Goal: Transaction & Acquisition: Purchase product/service

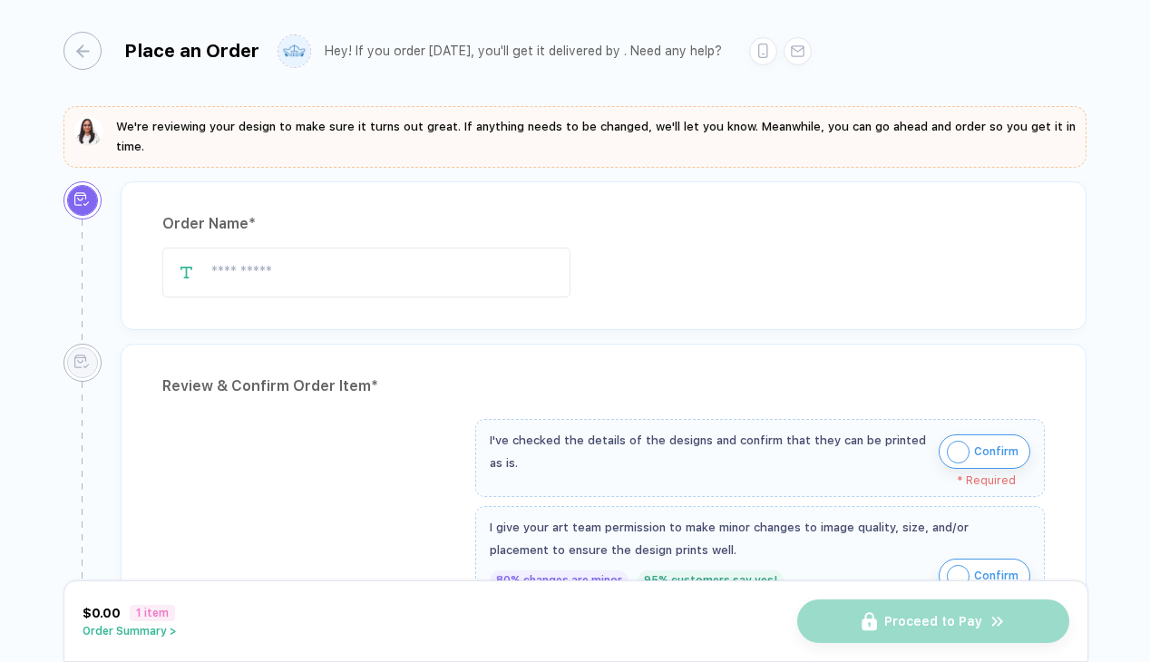
type input "**********"
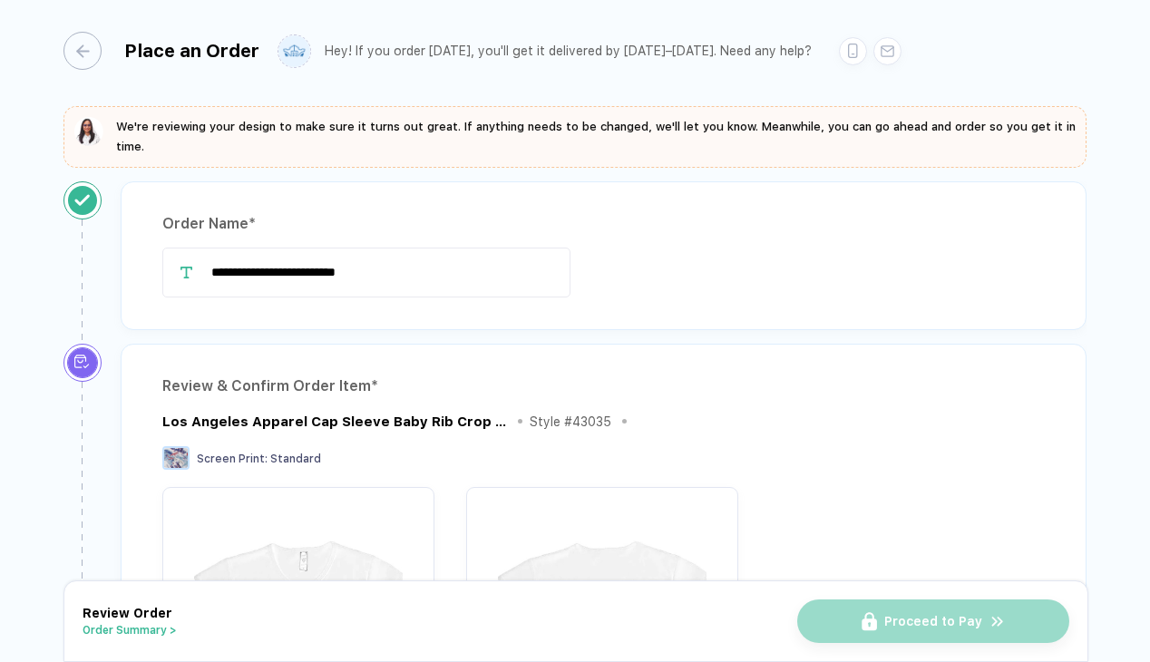
click at [165, 620] on div "Review Order Order Summary >" at bounding box center [130, 621] width 94 height 31
click at [63, 53] on div "**********" at bounding box center [575, 332] width 1150 height 665
click at [98, 50] on div "Place an Order" at bounding box center [161, 51] width 196 height 38
click at [89, 48] on div "button" at bounding box center [73, 51] width 38 height 38
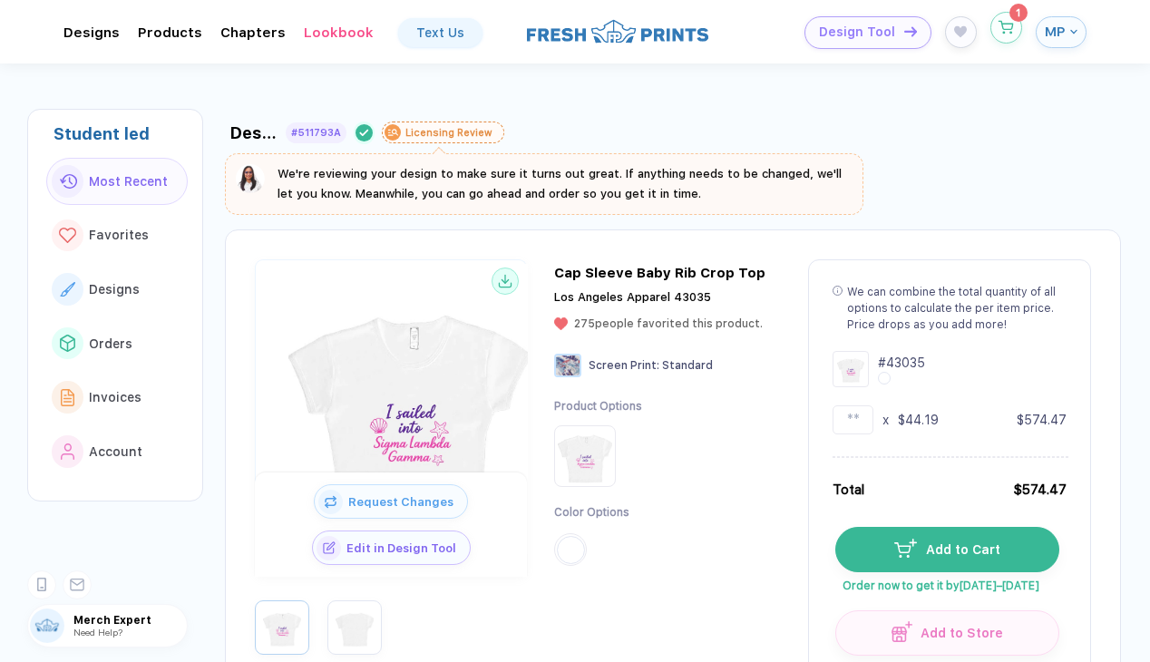
click at [1018, 23] on span "1" at bounding box center [1006, 28] width 32 height 33
click at [1010, 32] on circle "button" at bounding box center [1010, 32] width 1 height 1
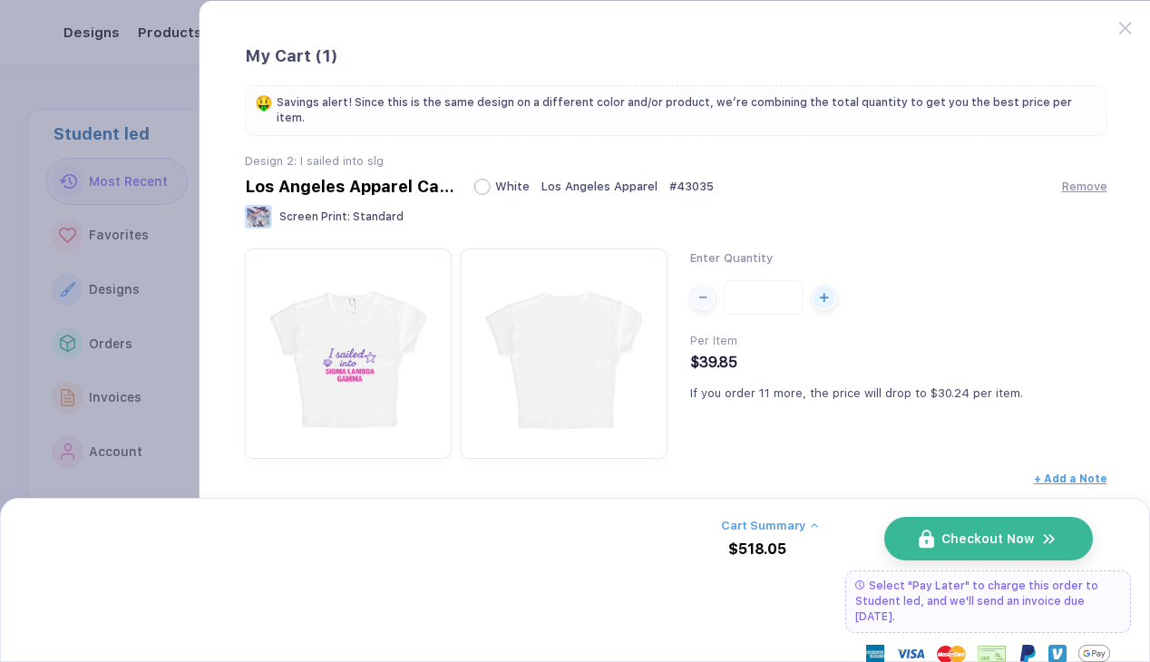
scroll to position [42, 0]
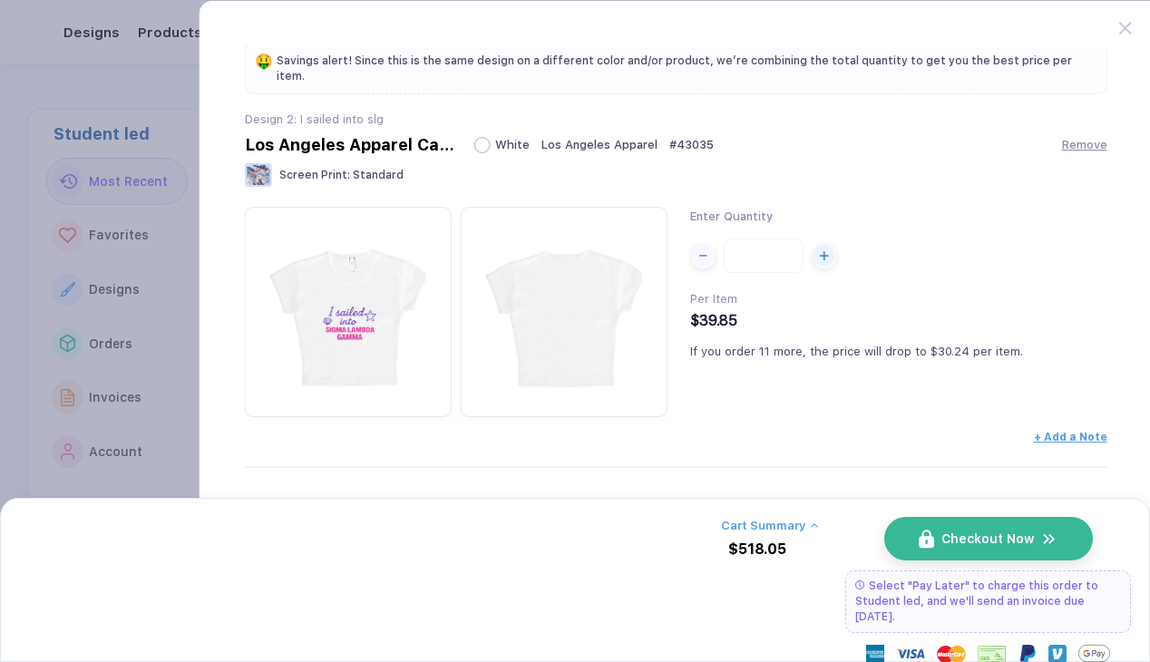
click at [794, 526] on button "Cart Summary" at bounding box center [769, 526] width 97 height 14
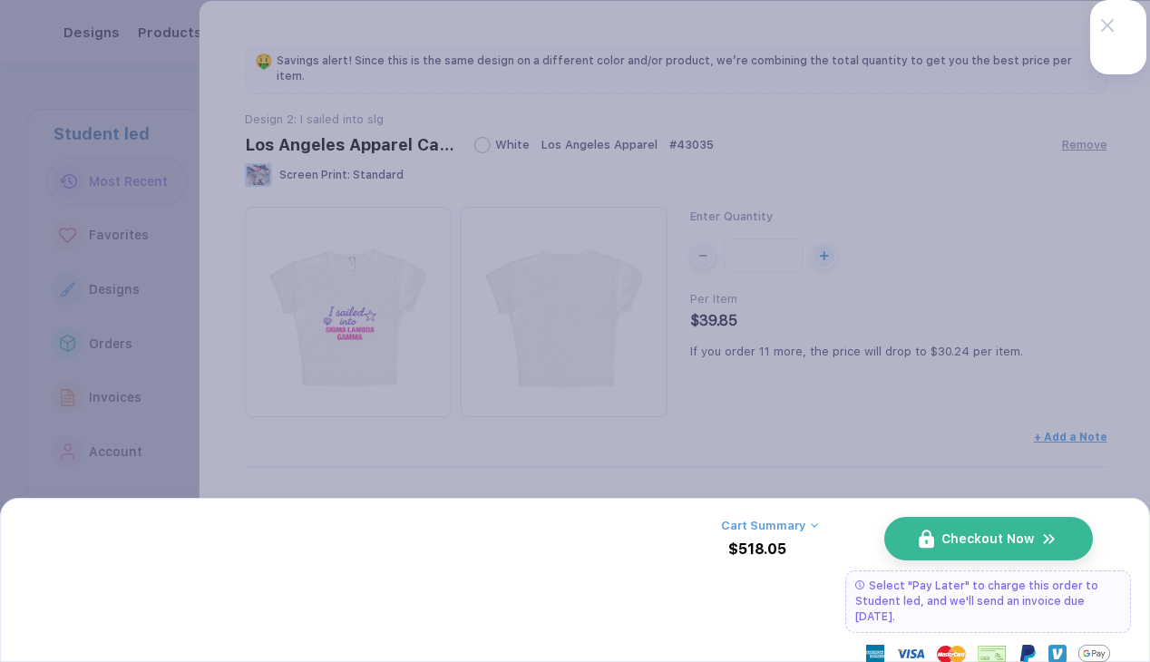
click at [794, 525] on button "Cart Summary" at bounding box center [769, 526] width 97 height 14
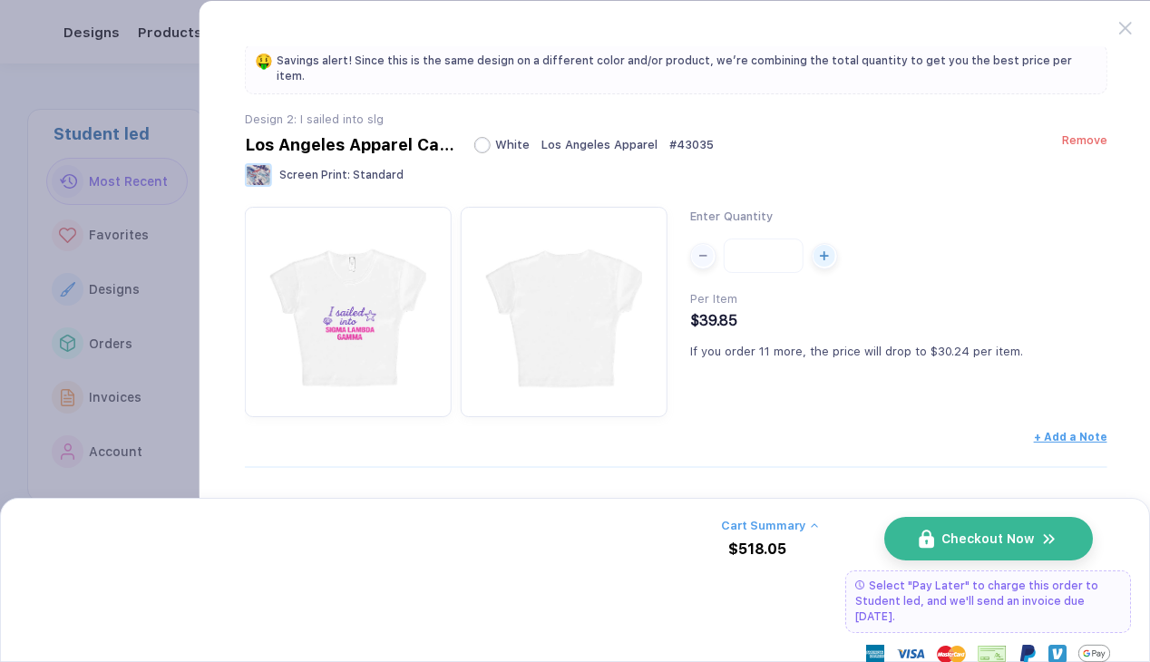
click at [1077, 136] on span "Remove" at bounding box center [1084, 140] width 45 height 14
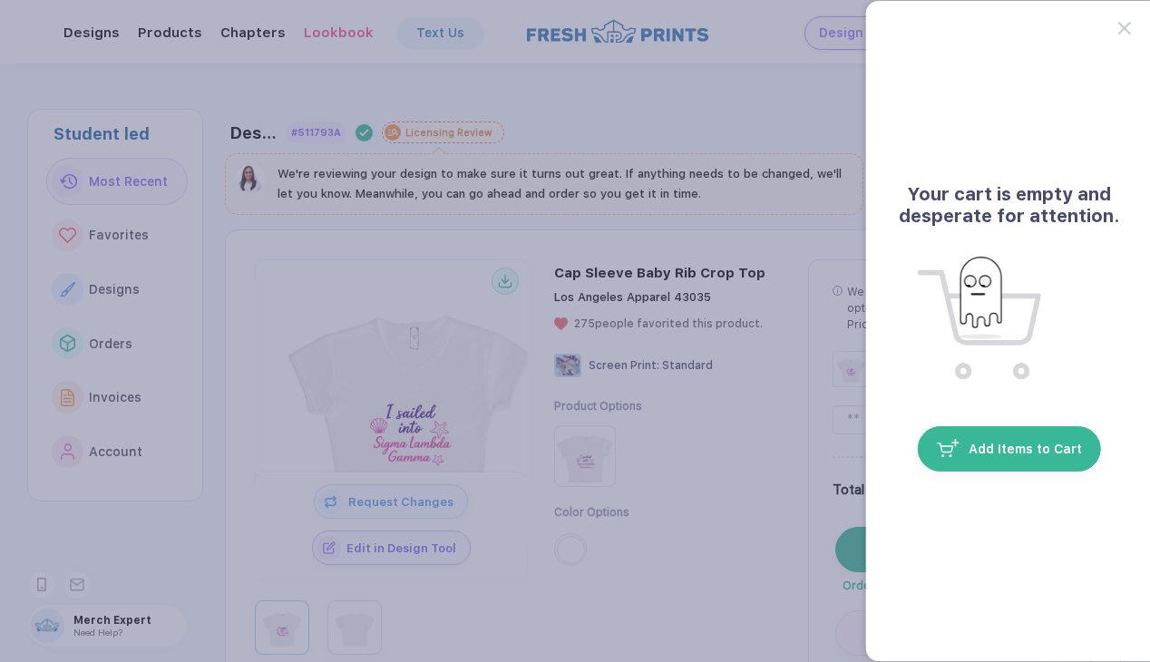
click at [1135, 21] on div at bounding box center [1135, 18] width 34 height 34
click at [1128, 22] on icon at bounding box center [1124, 28] width 13 height 13
